Goal: Information Seeking & Learning: Learn about a topic

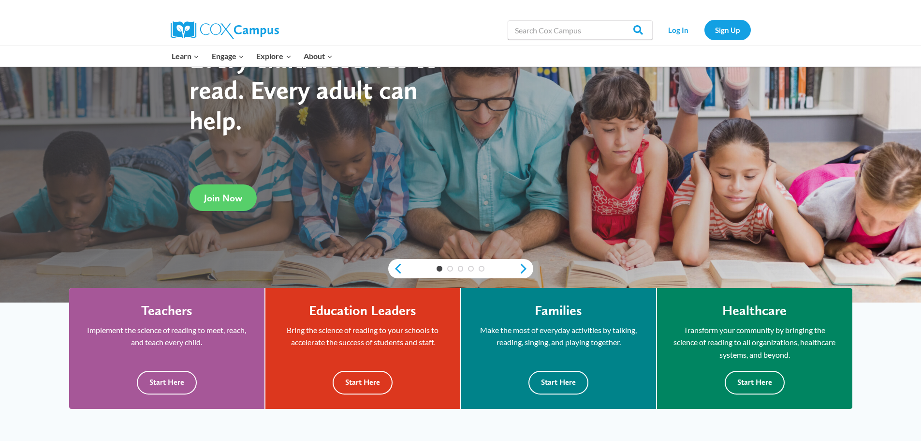
scroll to position [97, 0]
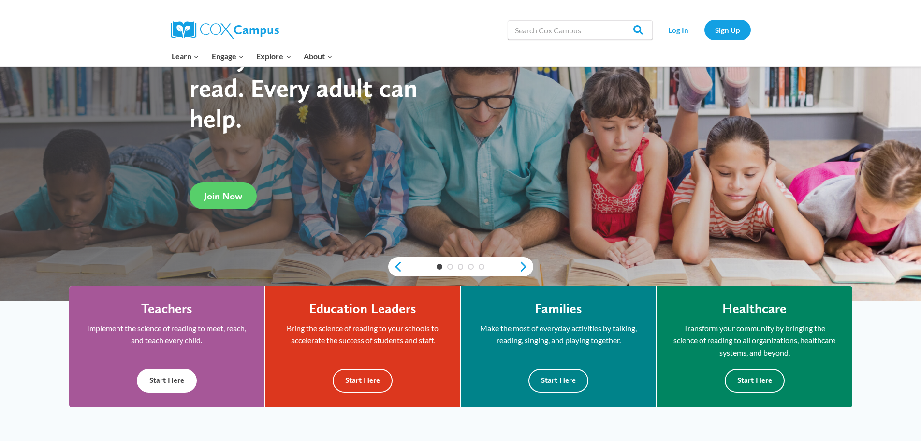
click at [169, 381] on button "Start Here" at bounding box center [167, 381] width 60 height 24
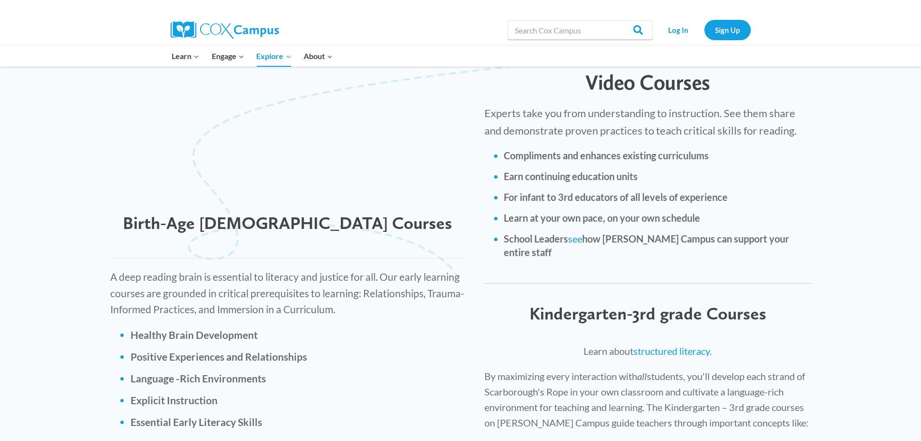
scroll to position [1306, 0]
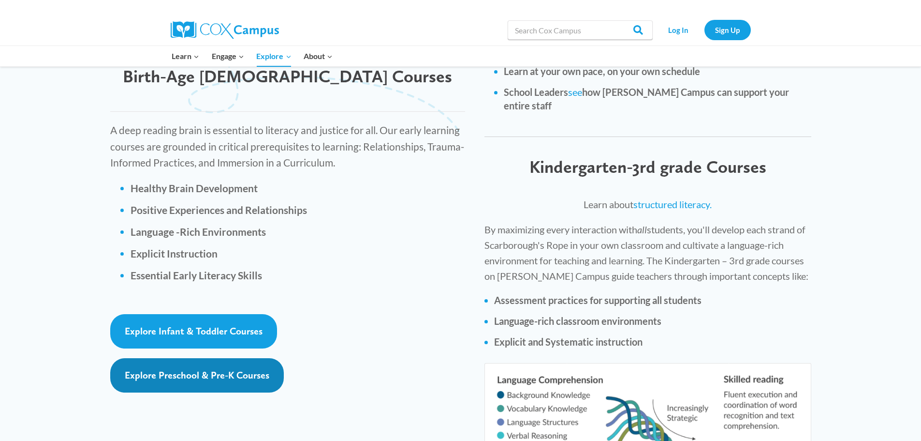
click at [167, 369] on span "Explore Preschool & Pre-K Courses" at bounding box center [197, 375] width 145 height 12
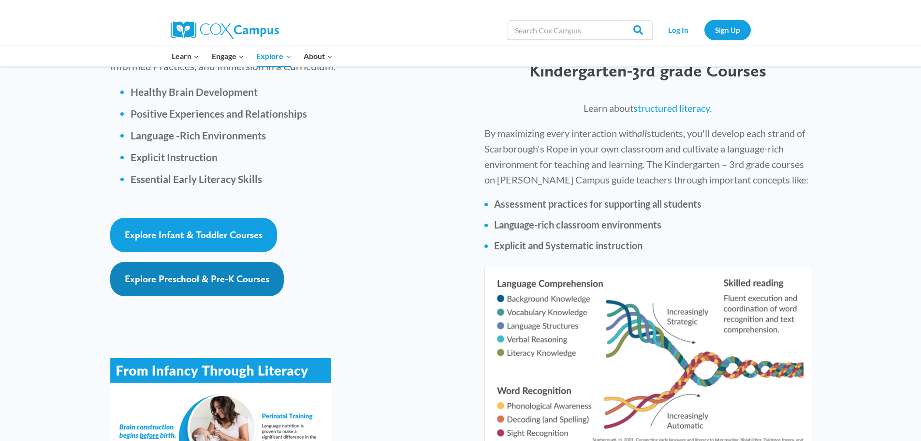
scroll to position [1403, 0]
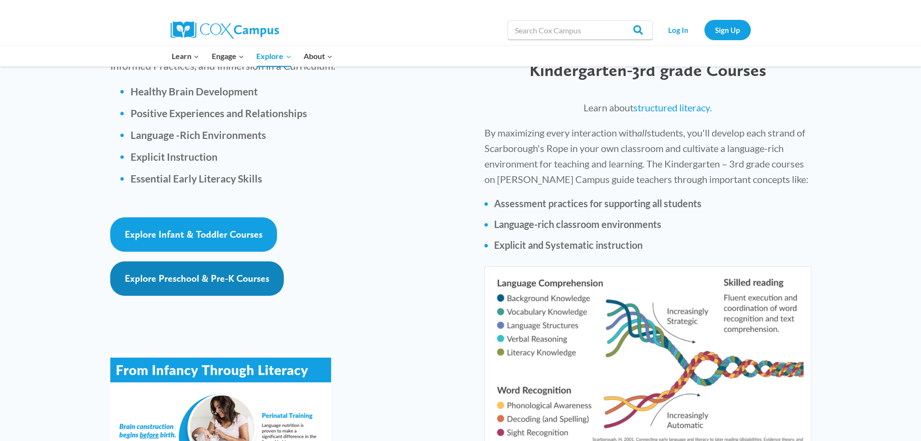
click at [180, 272] on span "Explore Preschool & Pre-K Courses" at bounding box center [197, 278] width 145 height 12
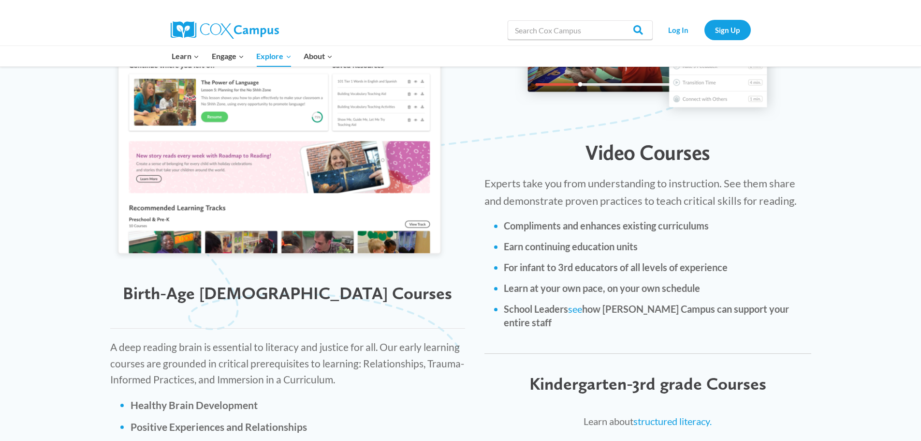
scroll to position [1064, 0]
